Goal: Information Seeking & Learning: Find specific fact

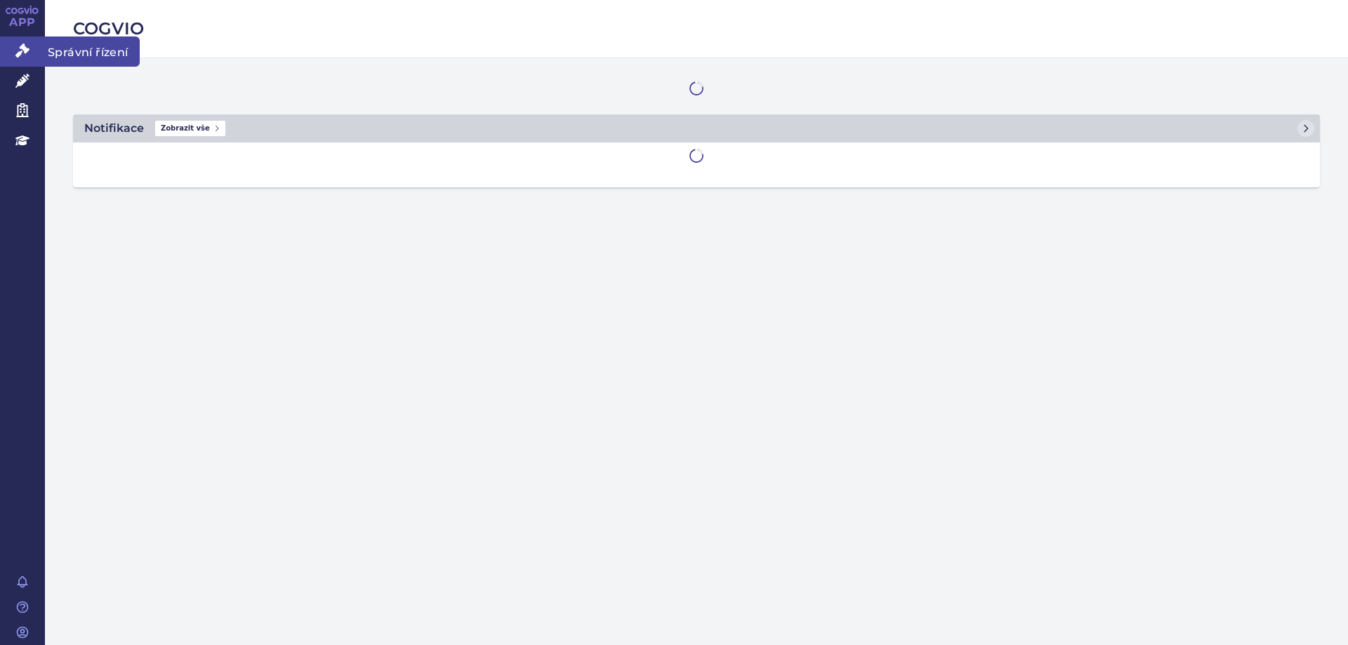
click at [25, 48] on icon at bounding box center [22, 51] width 14 height 14
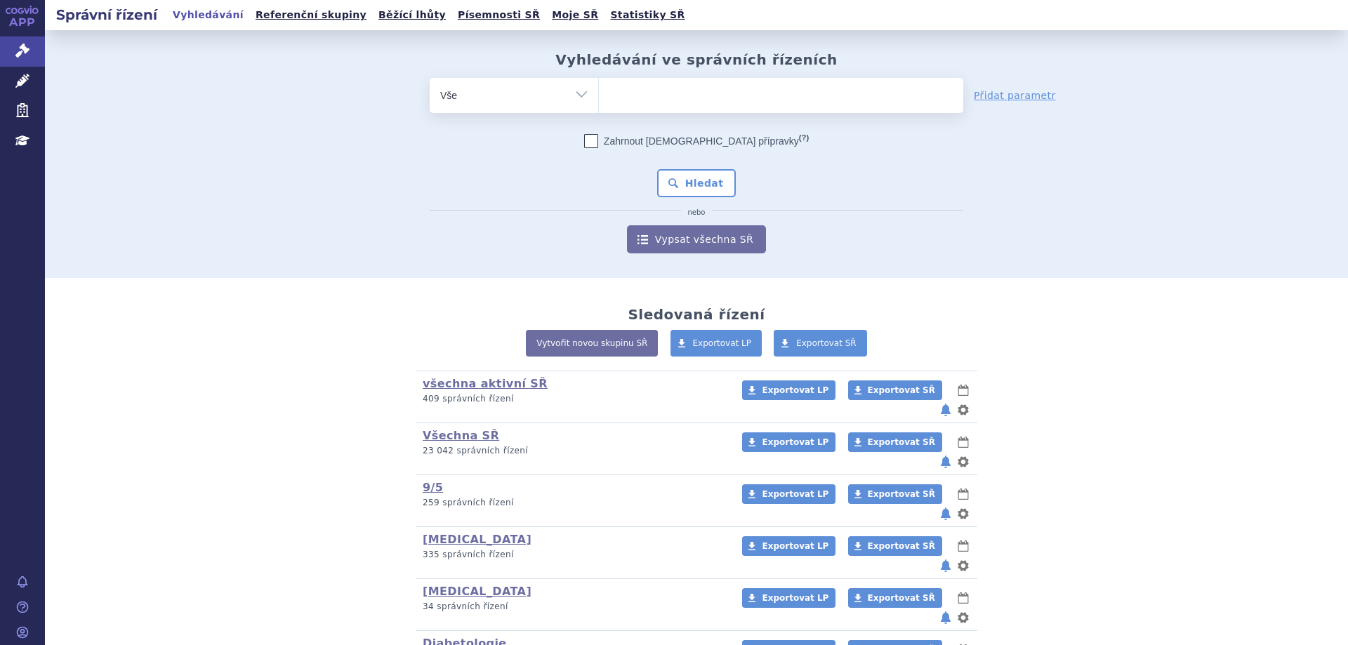
click at [776, 112] on span at bounding box center [781, 95] width 364 height 35
click at [599, 112] on select at bounding box center [598, 94] width 1 height 35
click at [772, 107] on ul at bounding box center [781, 92] width 364 height 29
click at [599, 107] on select at bounding box center [598, 94] width 1 height 35
click at [763, 98] on ul at bounding box center [781, 92] width 364 height 29
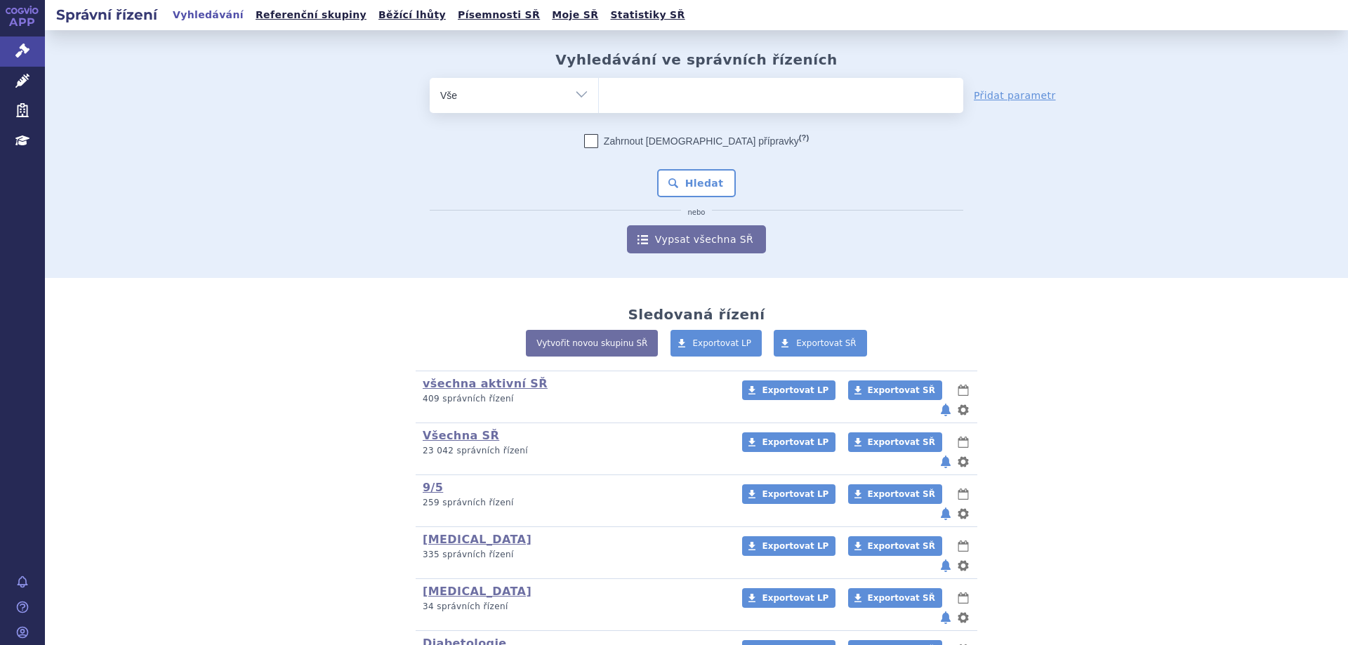
click at [599, 98] on select at bounding box center [598, 94] width 1 height 35
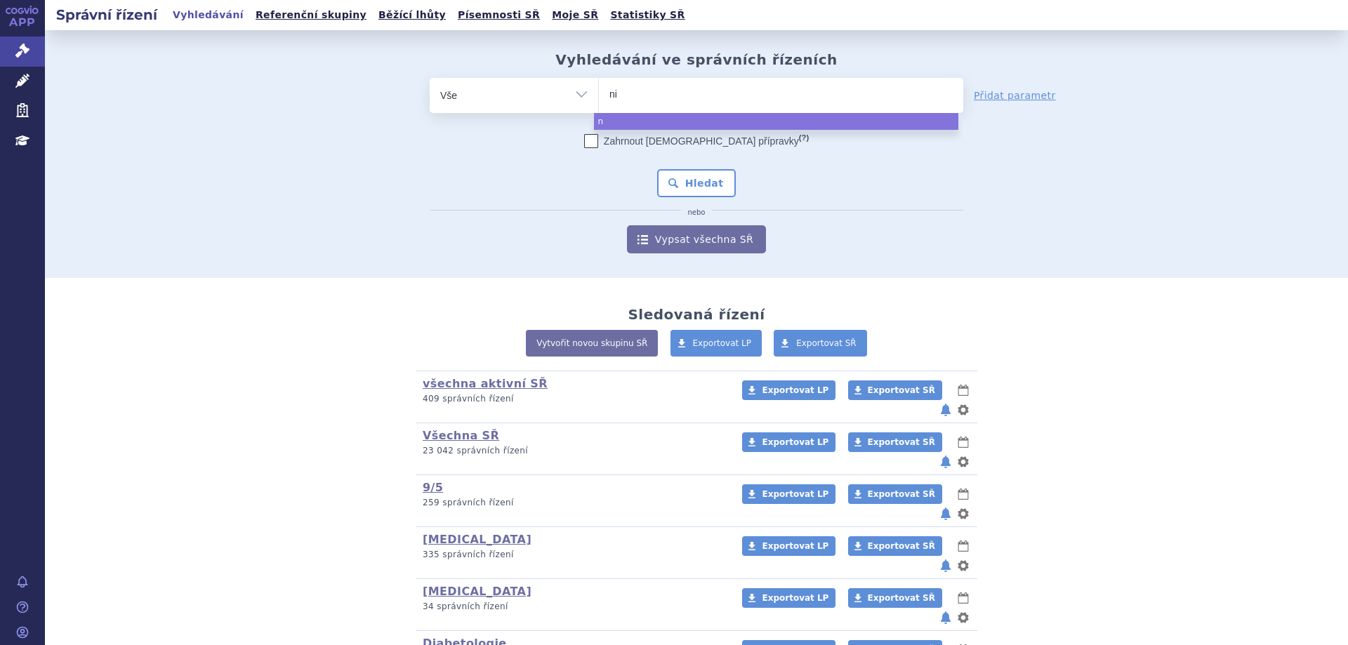
type input "nil"
type input "nilem"
type input "nilemdo"
select select "nilemdo"
click at [683, 182] on button "Hledat" at bounding box center [696, 183] width 79 height 28
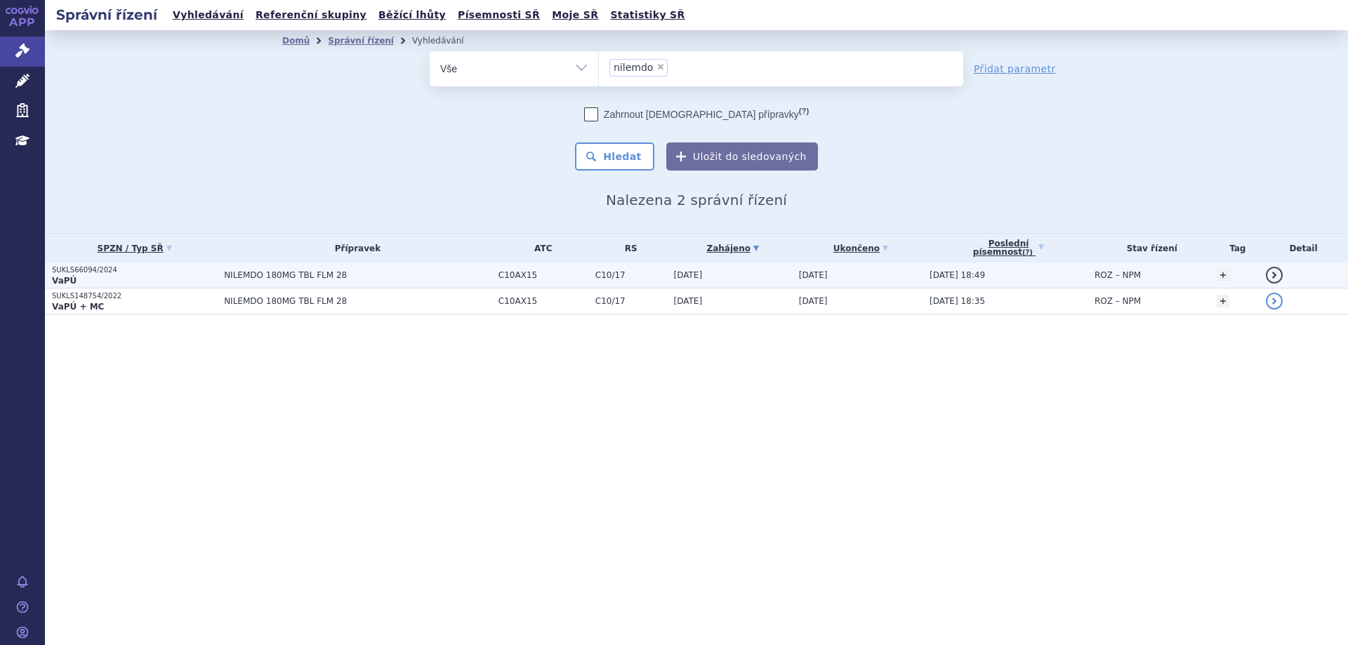
click at [80, 273] on p "SUKLS66094/2024" at bounding box center [134, 270] width 165 height 10
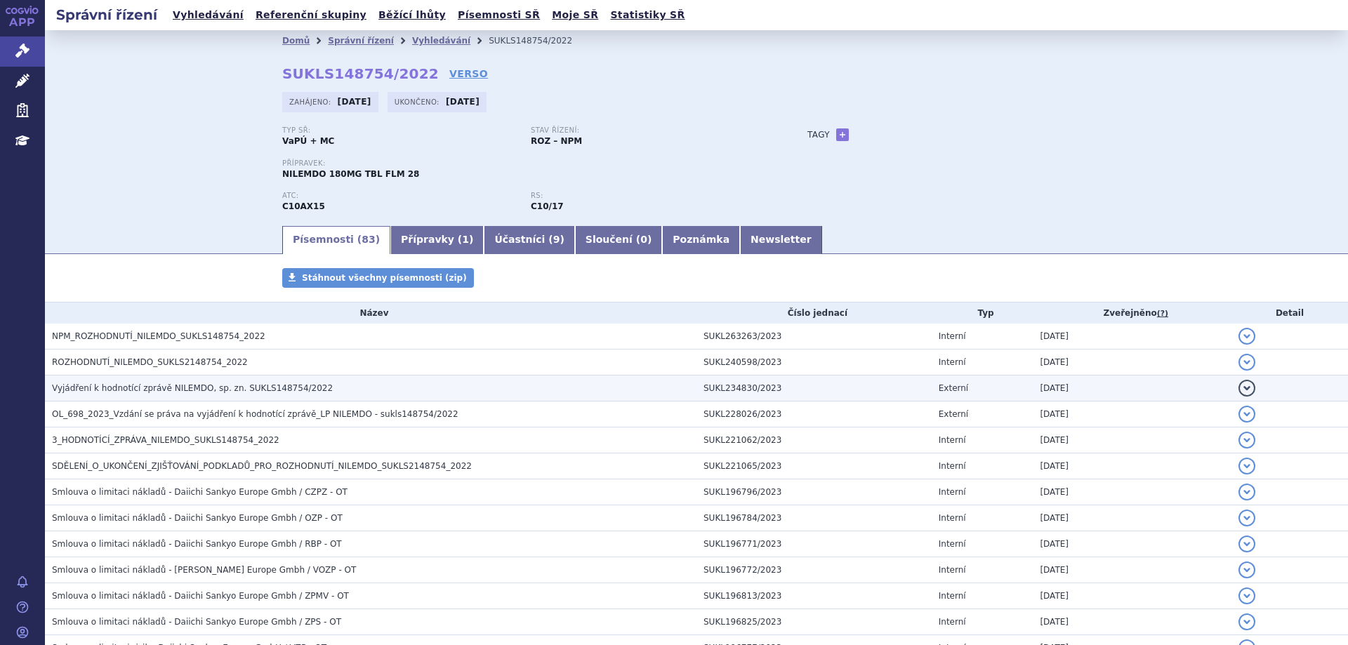
scroll to position [140, 0]
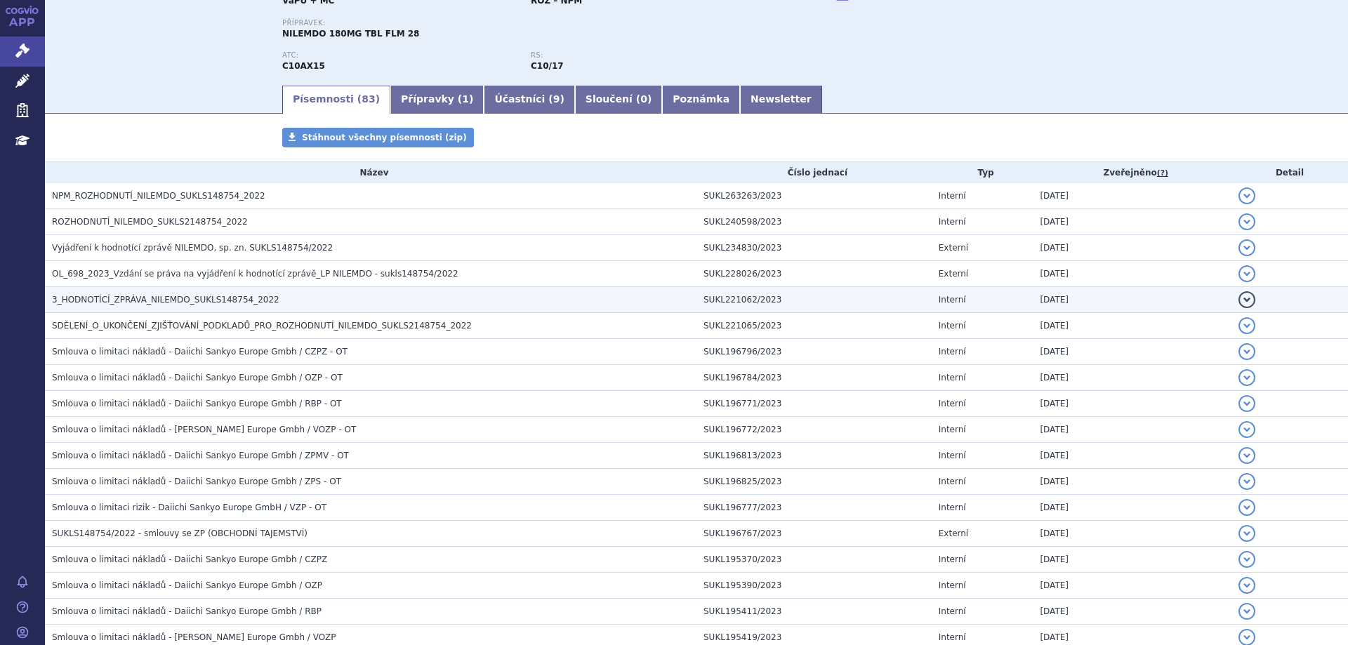
click at [152, 297] on span "3_HODNOTÍCÍ_ZPRÁVA_NILEMDO_SUKLS148754_2022" at bounding box center [166, 300] width 228 height 10
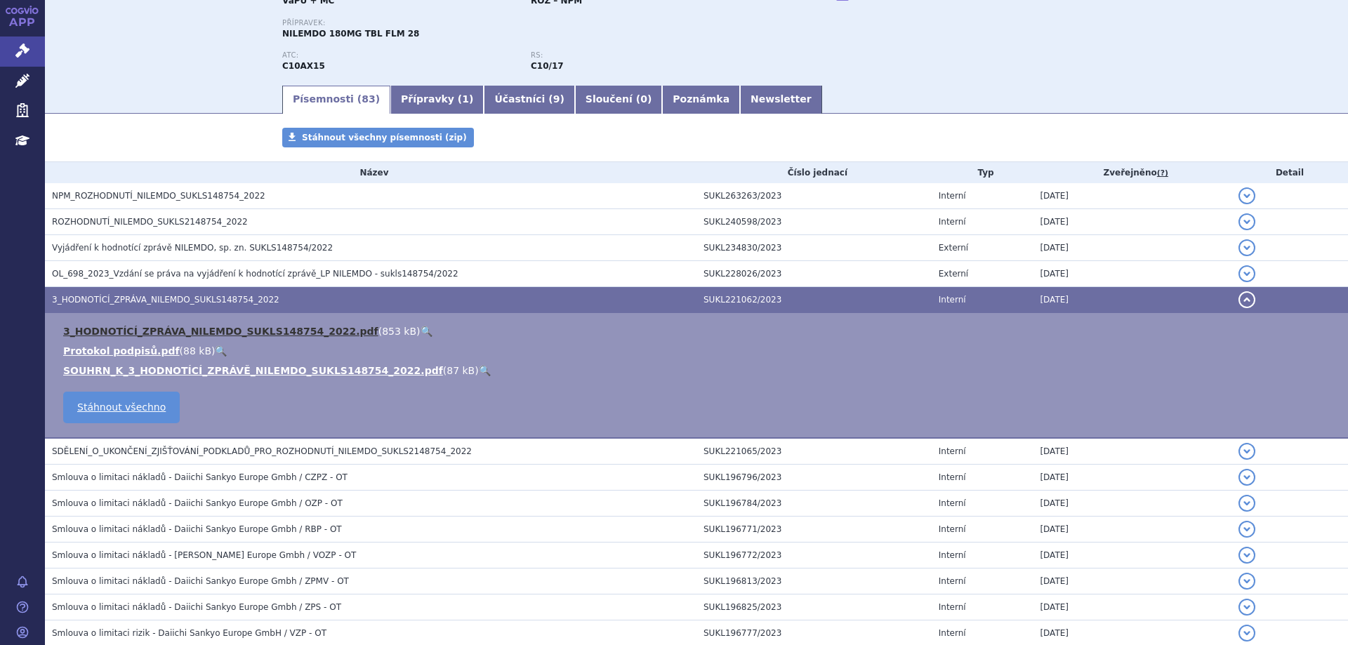
click at [162, 328] on link "3_HODNOTÍCÍ_ZPRÁVA_NILEMDO_SUKLS148754_2022.pdf" at bounding box center [220, 331] width 315 height 11
